Goal: Information Seeking & Learning: Learn about a topic

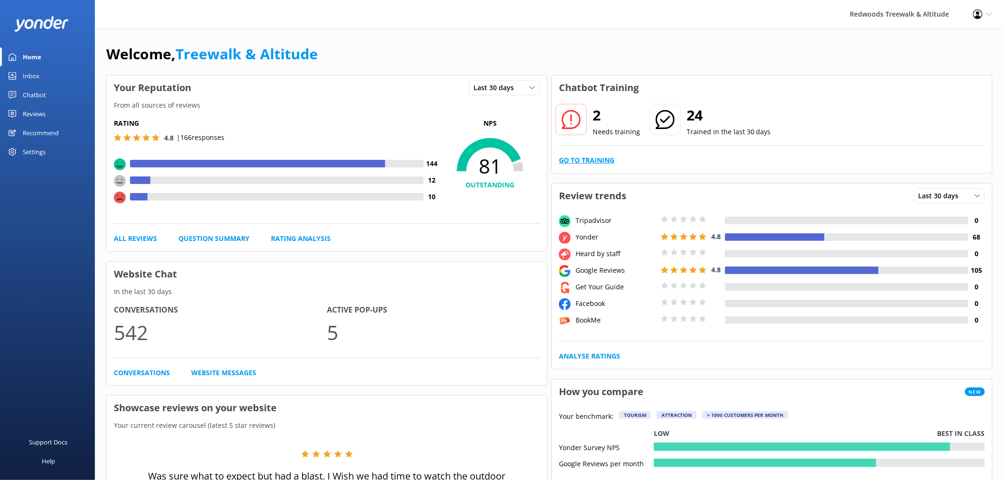
click at [574, 160] on link "Go to Training" at bounding box center [587, 160] width 56 height 10
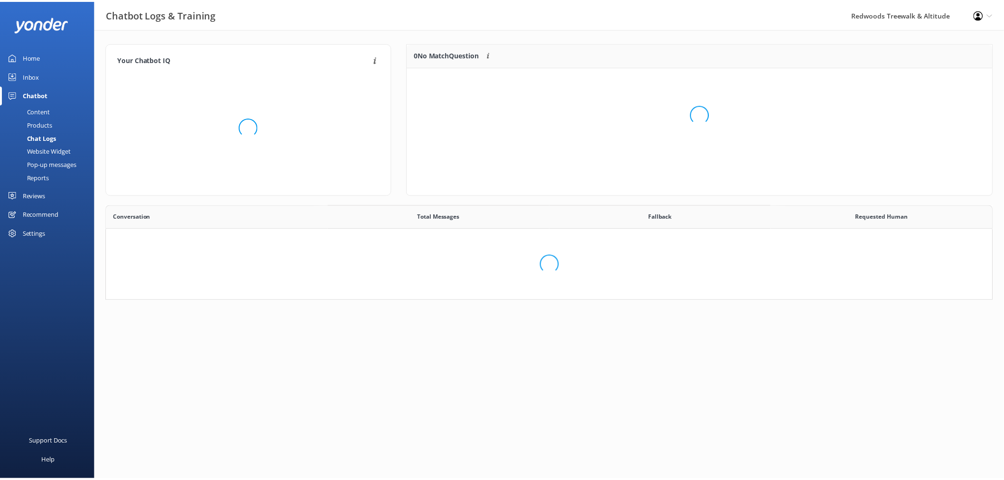
scroll to position [64, 576]
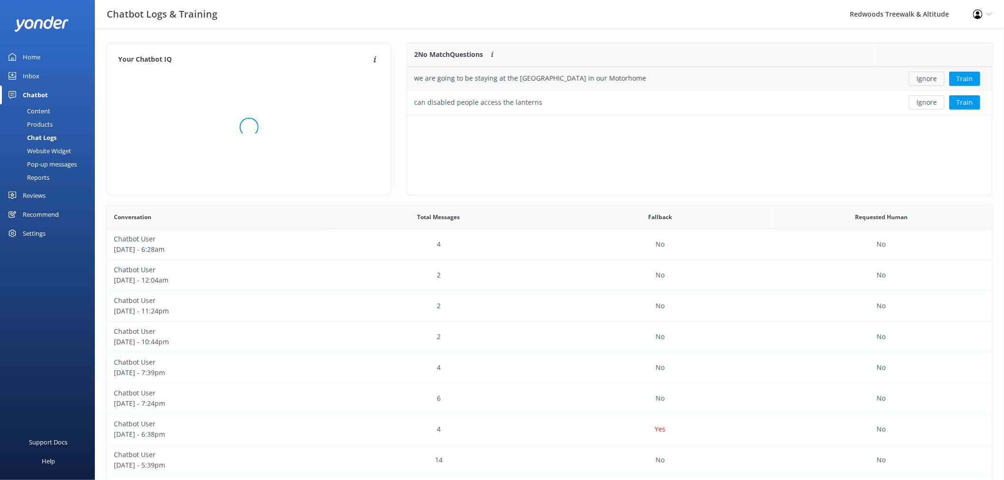
click at [935, 77] on button "Ignore" at bounding box center [927, 79] width 36 height 14
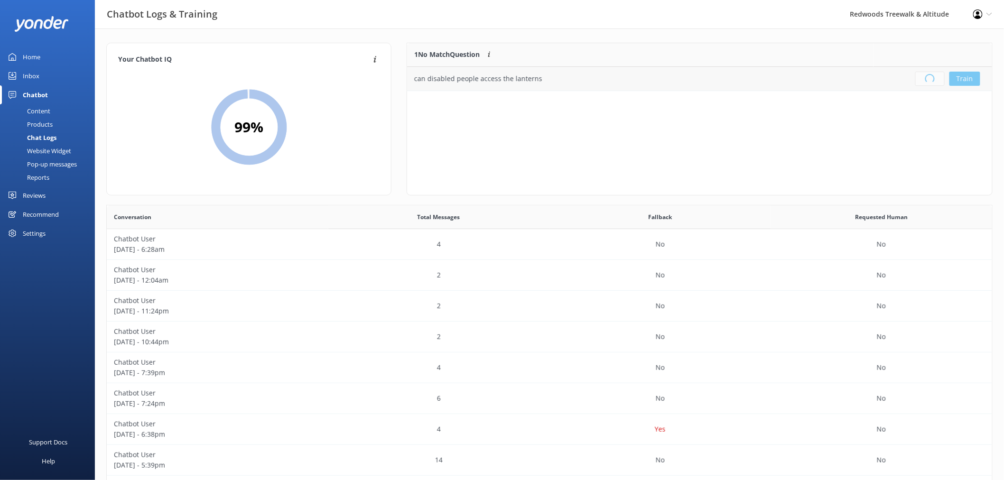
scroll to position [111, 576]
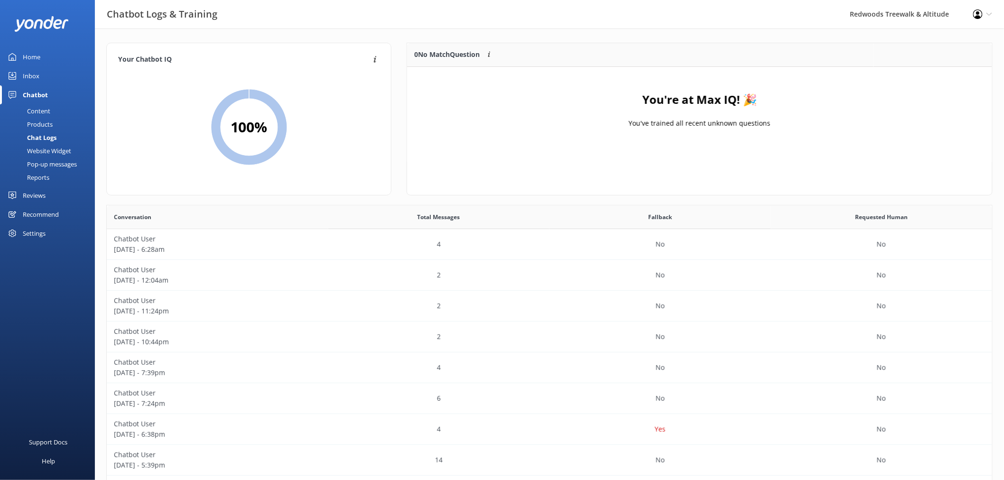
click at [54, 74] on link "Inbox" at bounding box center [47, 75] width 95 height 19
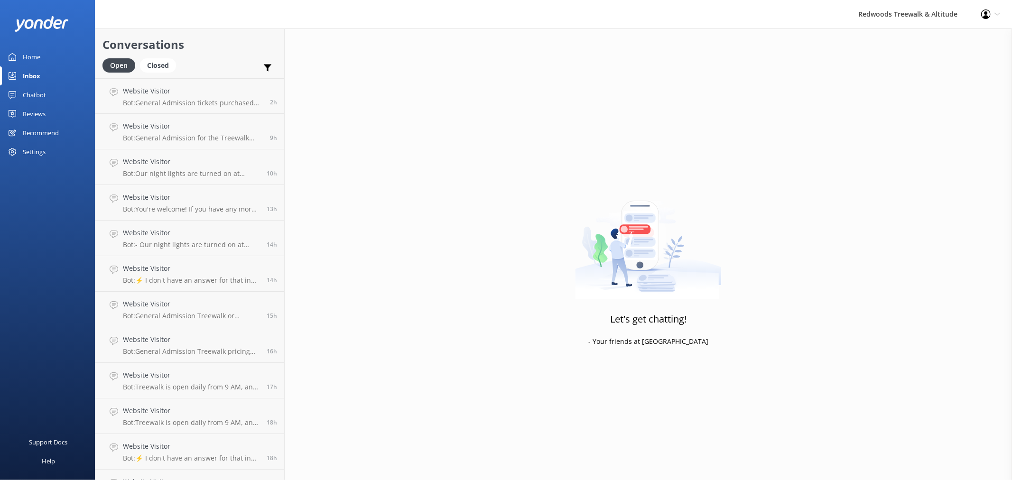
click at [31, 58] on div "Home" at bounding box center [32, 56] width 18 height 19
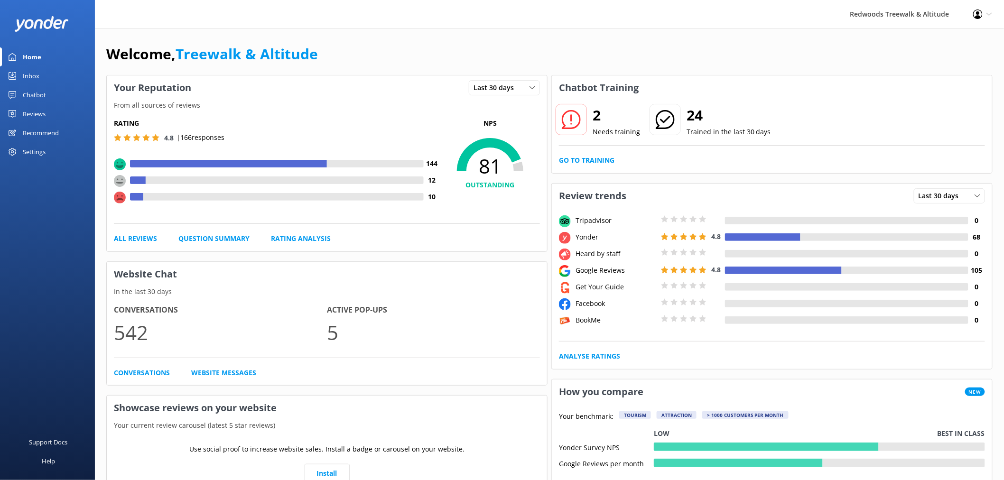
click at [39, 110] on div "Reviews" at bounding box center [34, 113] width 23 height 19
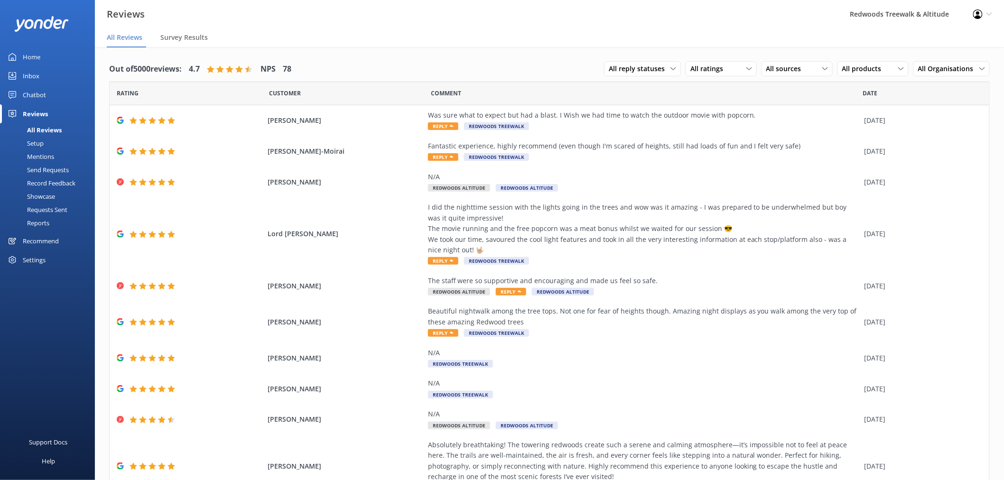
click at [46, 55] on link "Home" at bounding box center [47, 56] width 95 height 19
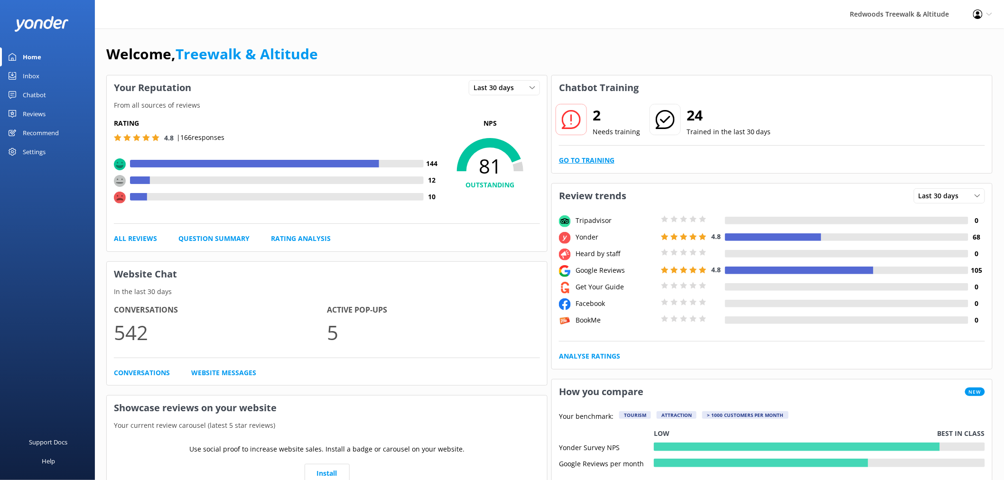
click at [596, 160] on link "Go to Training" at bounding box center [587, 160] width 56 height 10
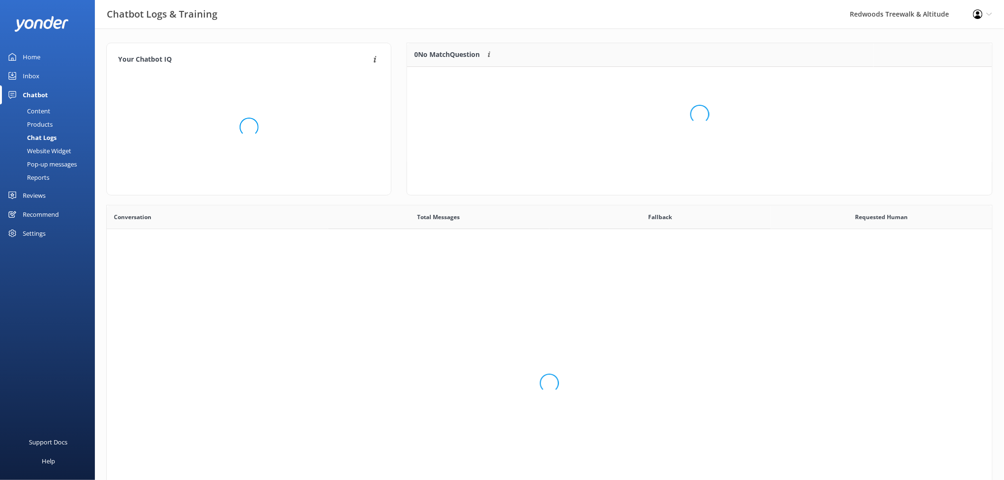
scroll to position [325, 878]
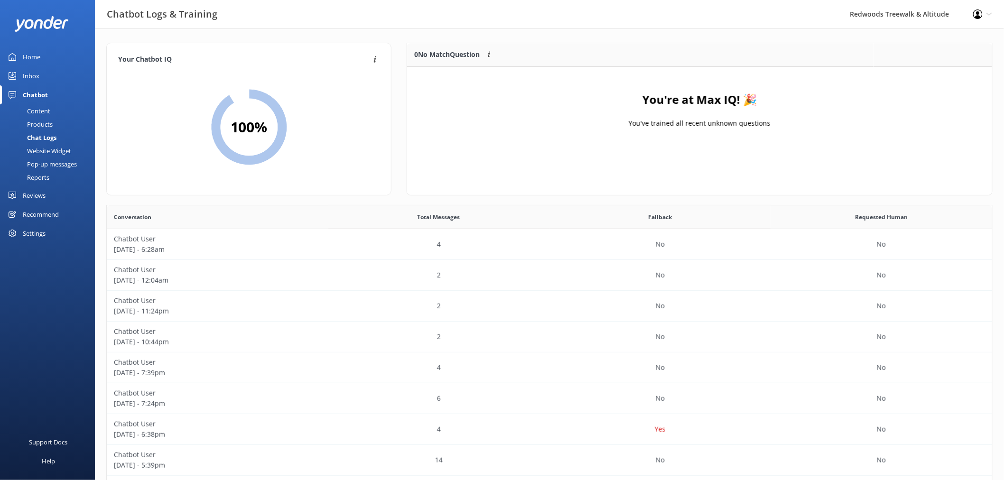
click at [46, 53] on link "Home" at bounding box center [47, 56] width 95 height 19
